Goal: Transaction & Acquisition: Subscribe to service/newsletter

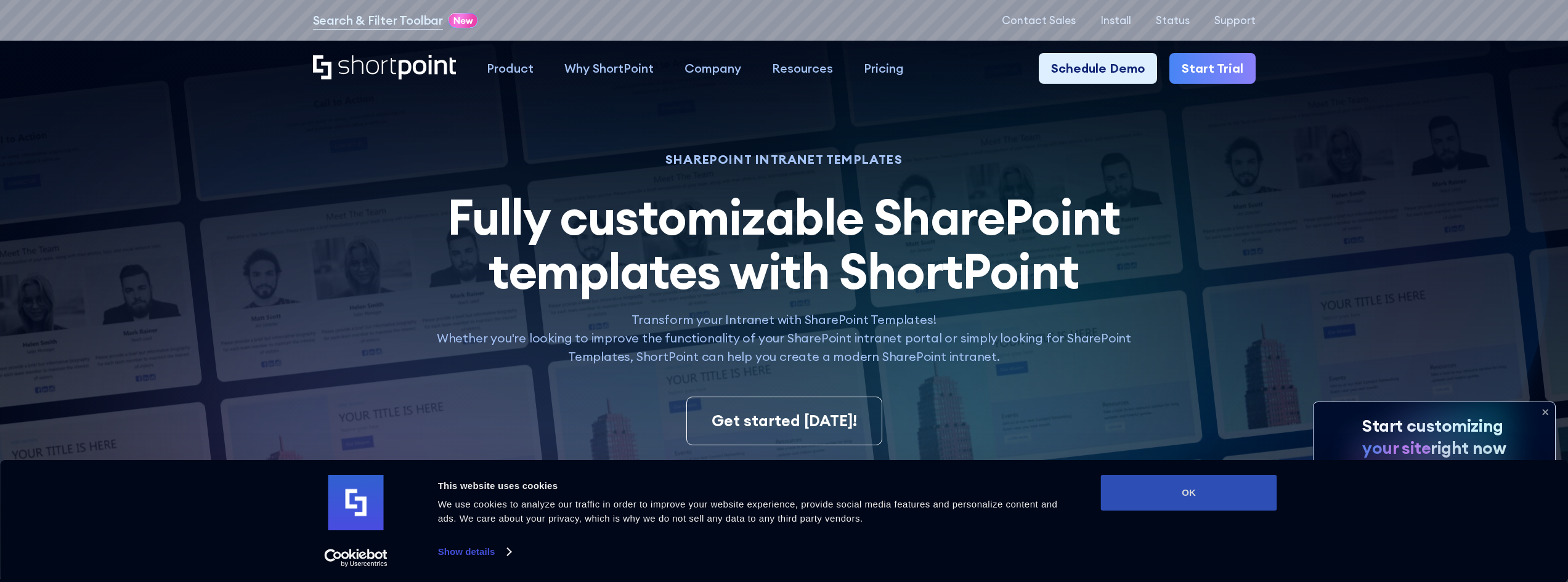
click at [1192, 485] on button "OK" at bounding box center [1189, 493] width 176 height 36
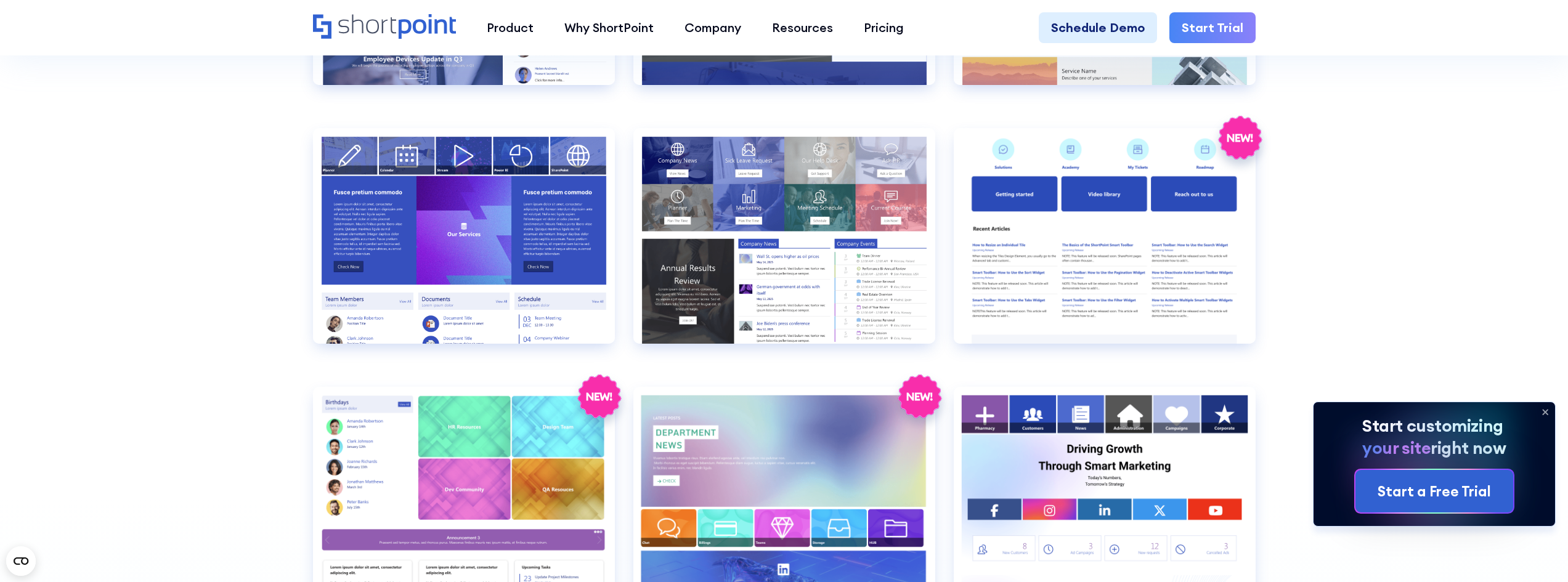
scroll to position [2895, 0]
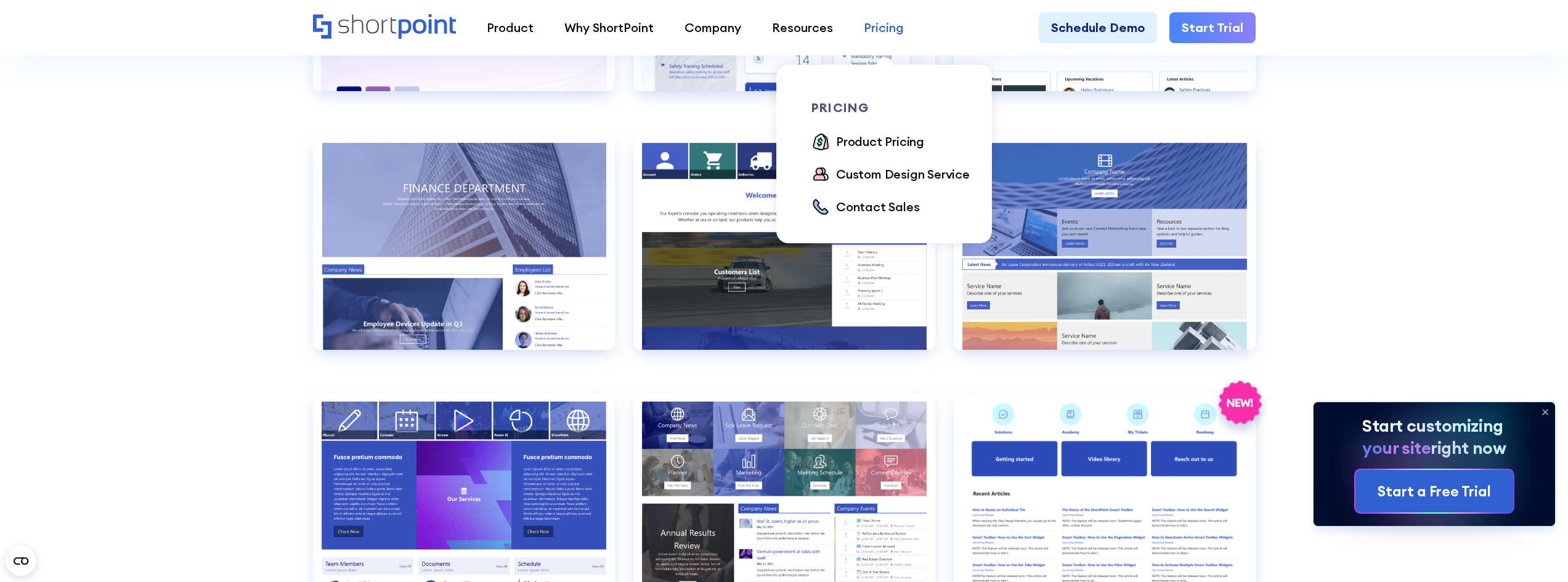
click at [891, 29] on div "Pricing" at bounding box center [884, 28] width 40 height 19
click at [873, 140] on div "Product Pricing" at bounding box center [880, 142] width 88 height 19
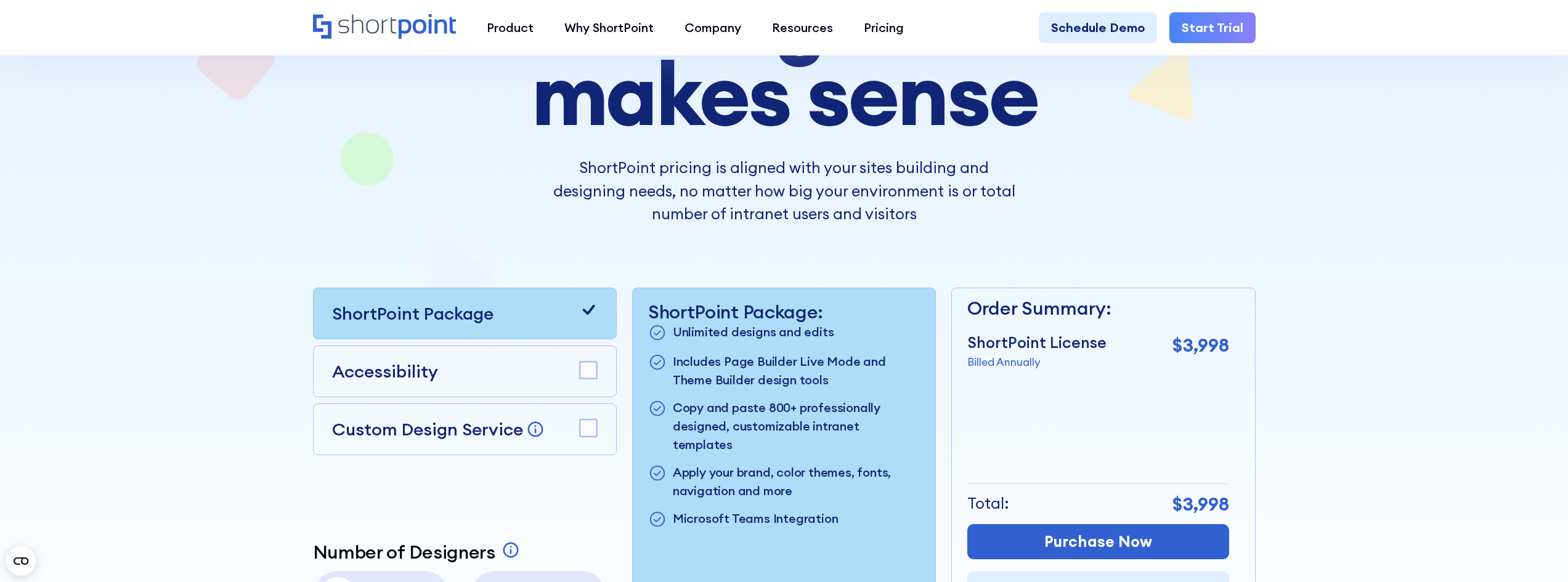
scroll to position [369, 0]
